Goal: Information Seeking & Learning: Learn about a topic

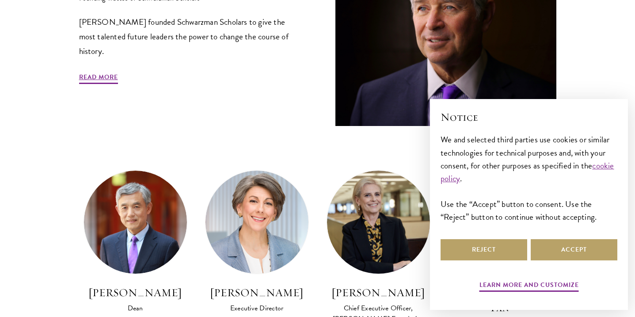
scroll to position [431, 0]
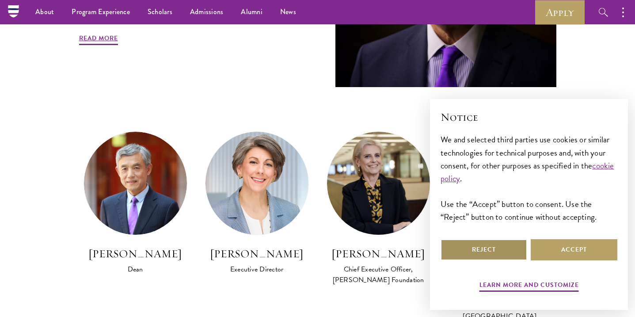
click at [481, 251] on button "Reject" at bounding box center [484, 249] width 87 height 21
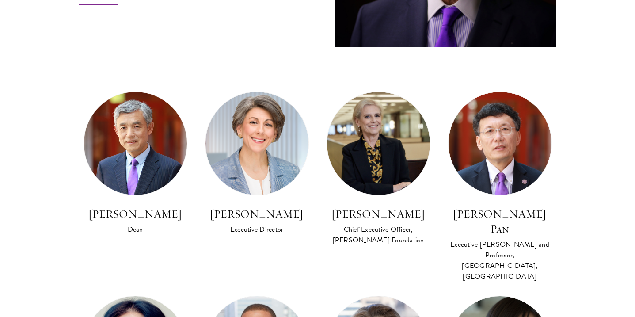
scroll to position [473, 0]
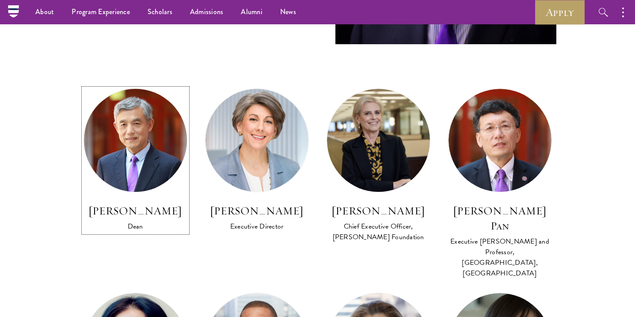
click at [151, 157] on img at bounding box center [135, 140] width 113 height 113
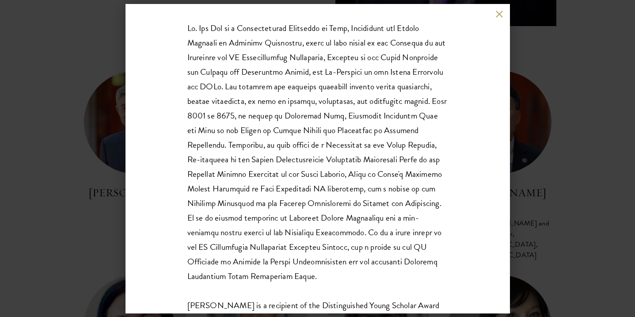
scroll to position [150, 0]
click at [100, 126] on div "Lan Xue Dean Dr. Xue is a recipient of the Distinguished Young Scholar Award fr…" at bounding box center [317, 158] width 635 height 317
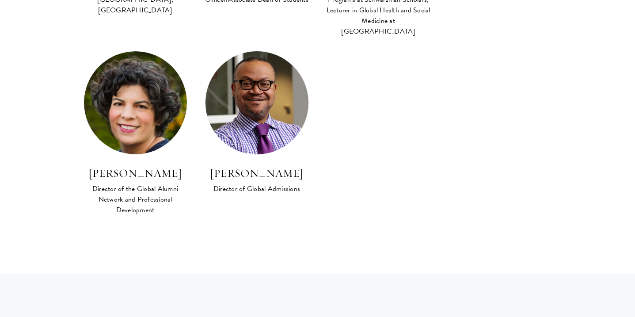
scroll to position [918, 0]
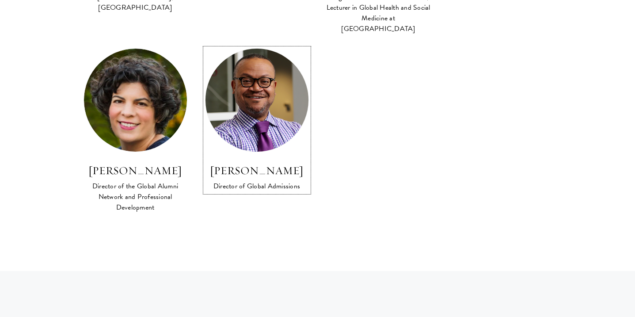
click at [266, 124] on link "Cordel Faulk Director of Global Admissions" at bounding box center [257, 120] width 104 height 144
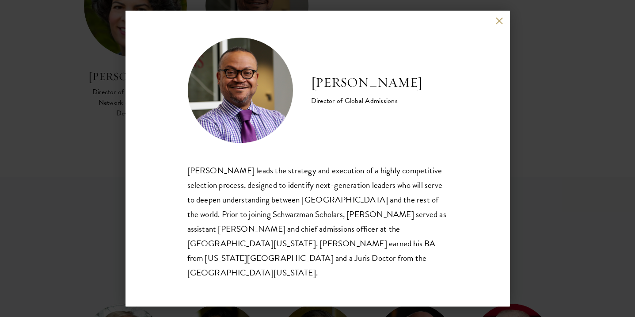
scroll to position [1026, 0]
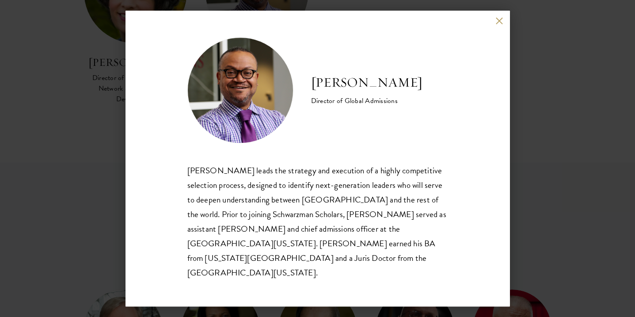
click at [496, 25] on button at bounding box center [500, 21] width 8 height 8
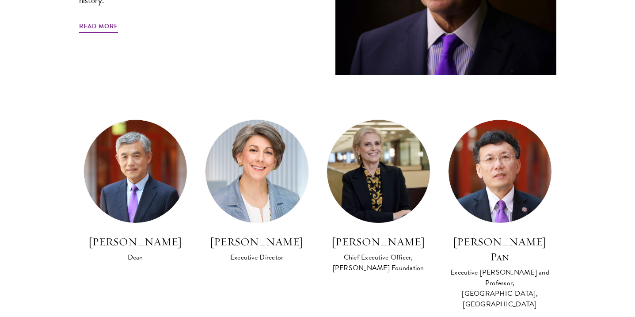
scroll to position [478, 0]
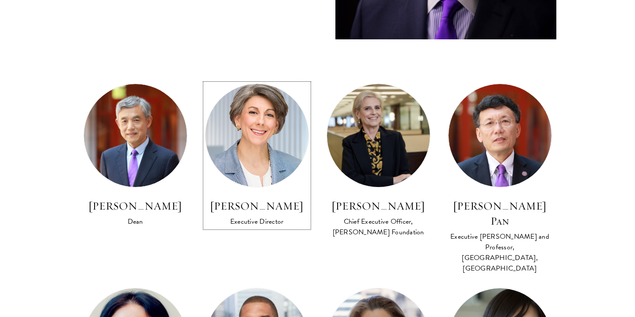
click at [272, 151] on img at bounding box center [256, 135] width 113 height 113
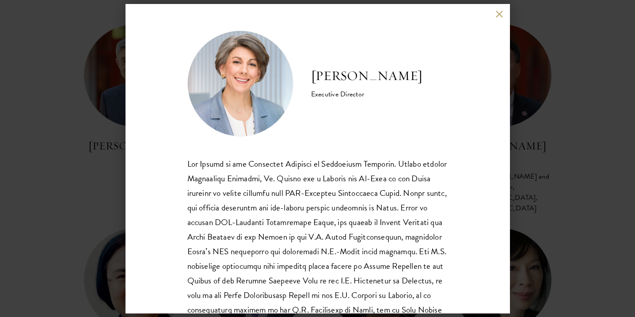
click at [497, 12] on button at bounding box center [500, 15] width 8 height 8
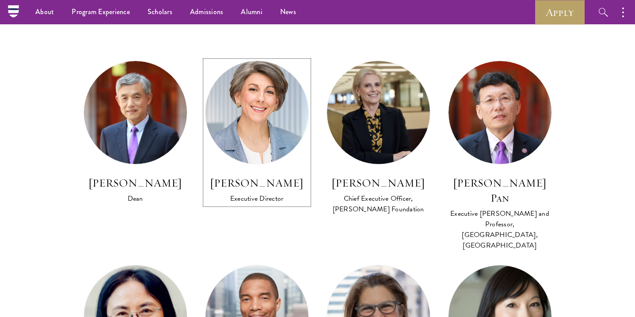
scroll to position [500, 0]
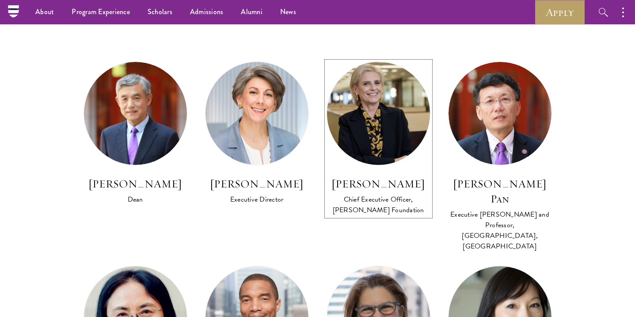
click at [381, 134] on img at bounding box center [378, 114] width 113 height 114
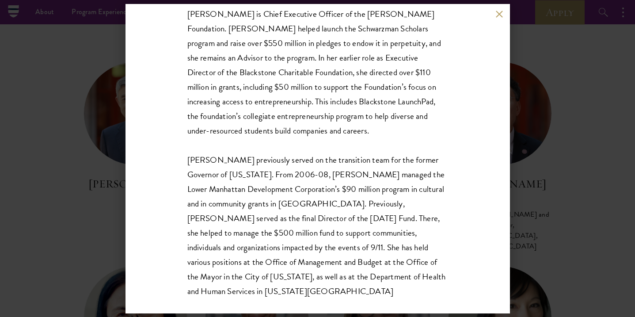
scroll to position [237, 0]
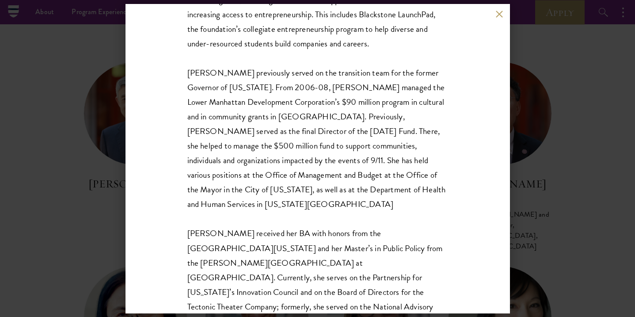
click at [502, 13] on button at bounding box center [500, 15] width 8 height 8
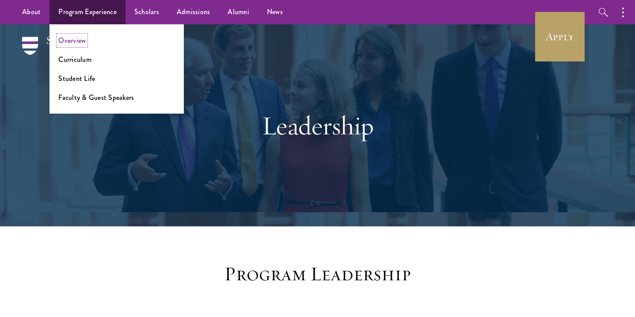
click at [76, 40] on link "Overview" at bounding box center [71, 40] width 27 height 10
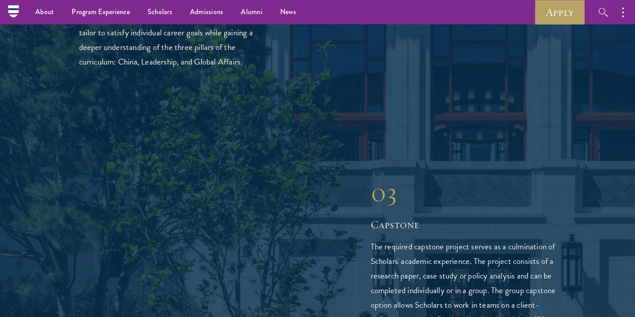
scroll to position [1317, 0]
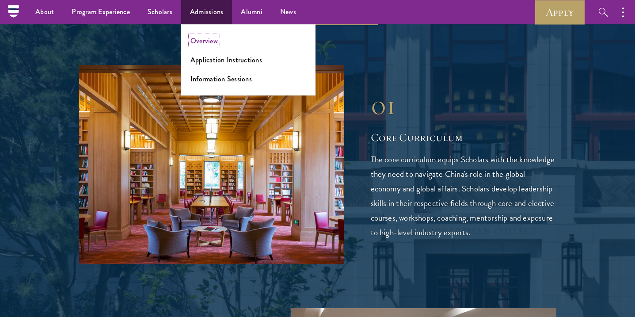
click at [205, 42] on link "Overview" at bounding box center [204, 41] width 27 height 10
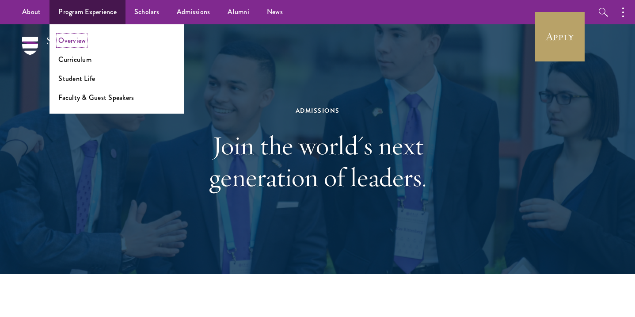
click at [61, 38] on link "Overview" at bounding box center [71, 40] width 27 height 10
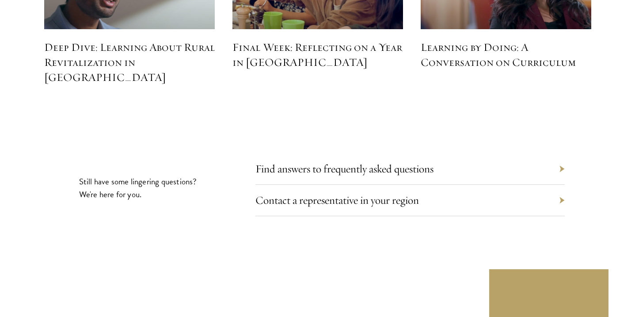
scroll to position [4060, 0]
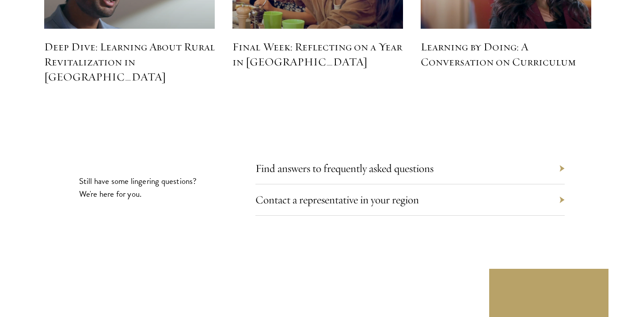
click at [560, 153] on div "Find answers to frequently asked questions" at bounding box center [410, 168] width 309 height 31
click at [561, 153] on div "Find answers to frequently asked questions" at bounding box center [410, 168] width 309 height 31
click at [400, 161] on link "Find answers to frequently asked questions" at bounding box center [351, 168] width 178 height 14
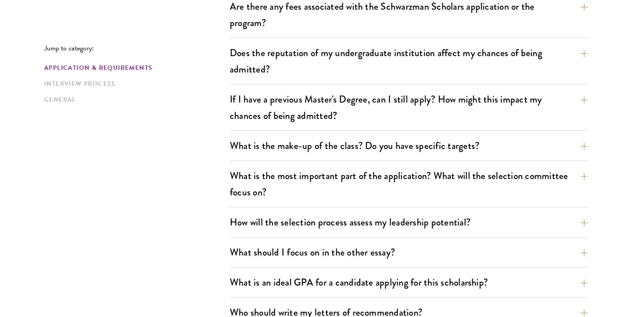
scroll to position [364, 0]
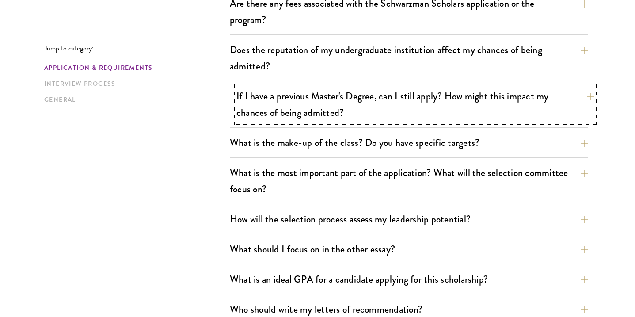
click at [584, 95] on button "If I have a previous Master's Degree, can I still apply? How might this impact …" at bounding box center [416, 104] width 358 height 36
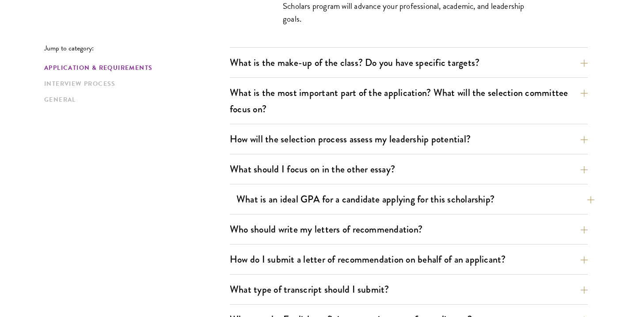
scroll to position [557, 0]
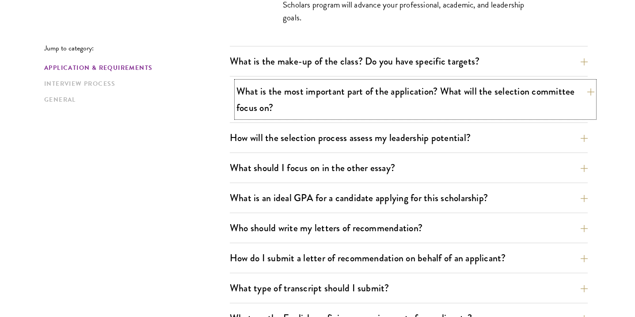
click at [585, 90] on button "What is the most important part of the application? What will the selection com…" at bounding box center [416, 99] width 358 height 36
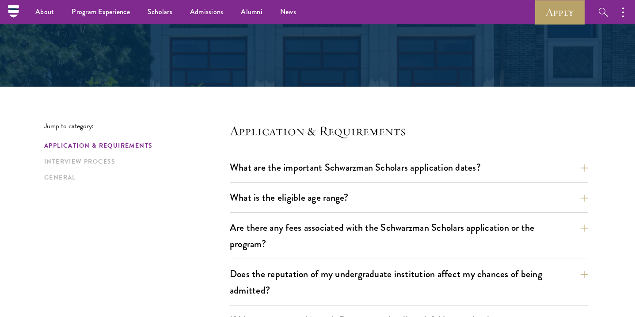
scroll to position [0, 0]
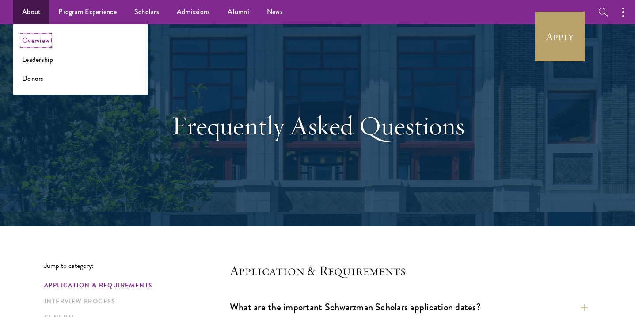
click at [40, 41] on link "Overview" at bounding box center [35, 40] width 27 height 10
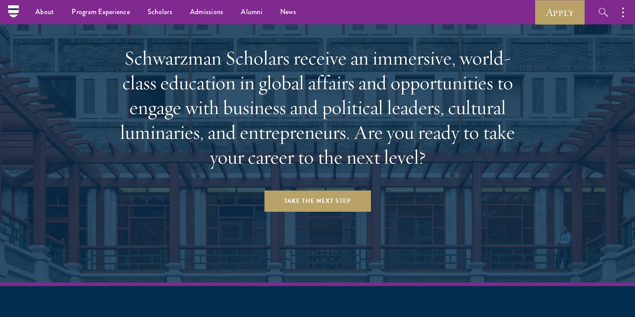
scroll to position [3654, 0]
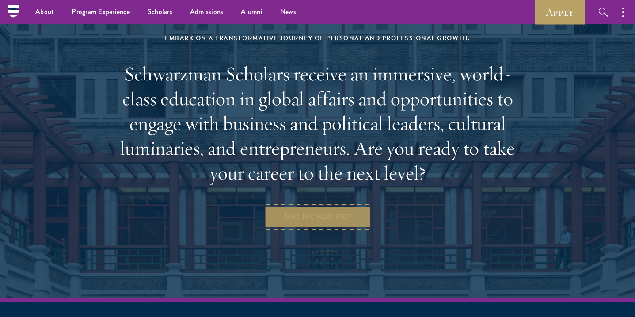
click at [313, 206] on link "Take the Next Step" at bounding box center [317, 216] width 107 height 21
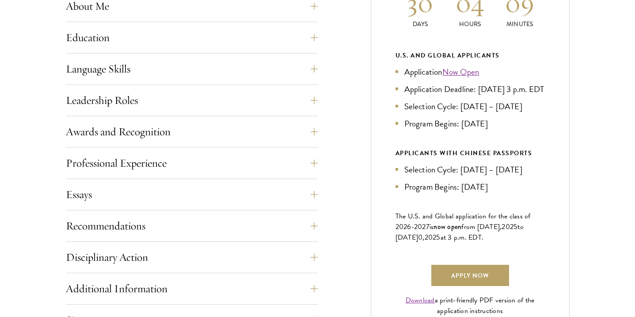
scroll to position [464, 0]
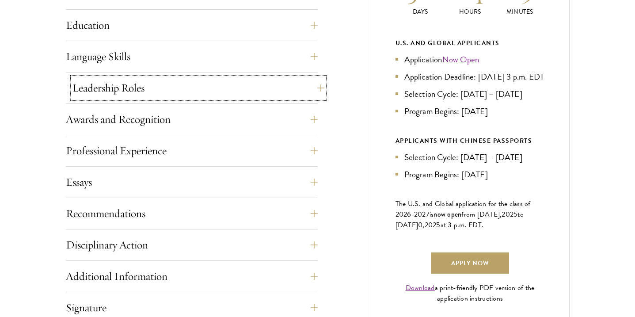
click at [315, 88] on button "Leadership Roles" at bounding box center [199, 87] width 252 height 21
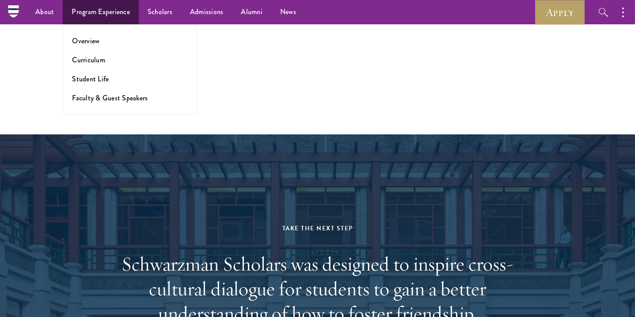
scroll to position [1501, 0]
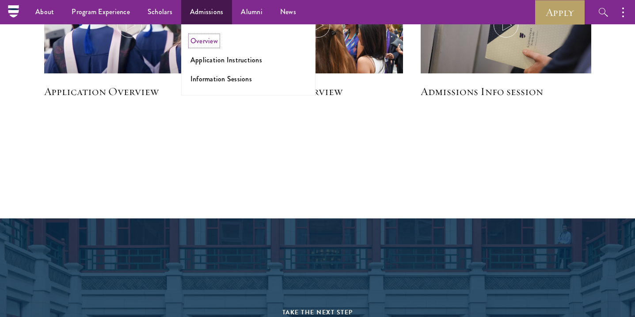
drag, startPoint x: 208, startPoint y: 44, endPoint x: 216, endPoint y: 54, distance: 13.2
click at [208, 44] on link "Overview" at bounding box center [204, 41] width 27 height 10
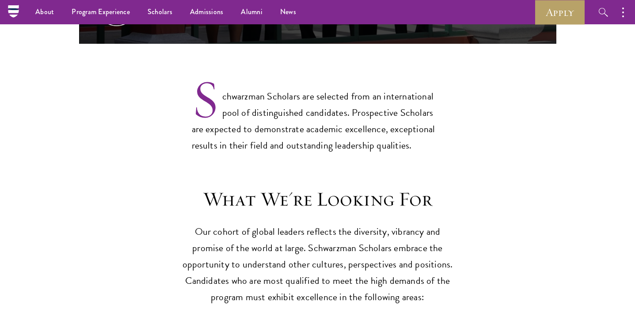
scroll to position [683, 0]
